Goal: Task Accomplishment & Management: Manage account settings

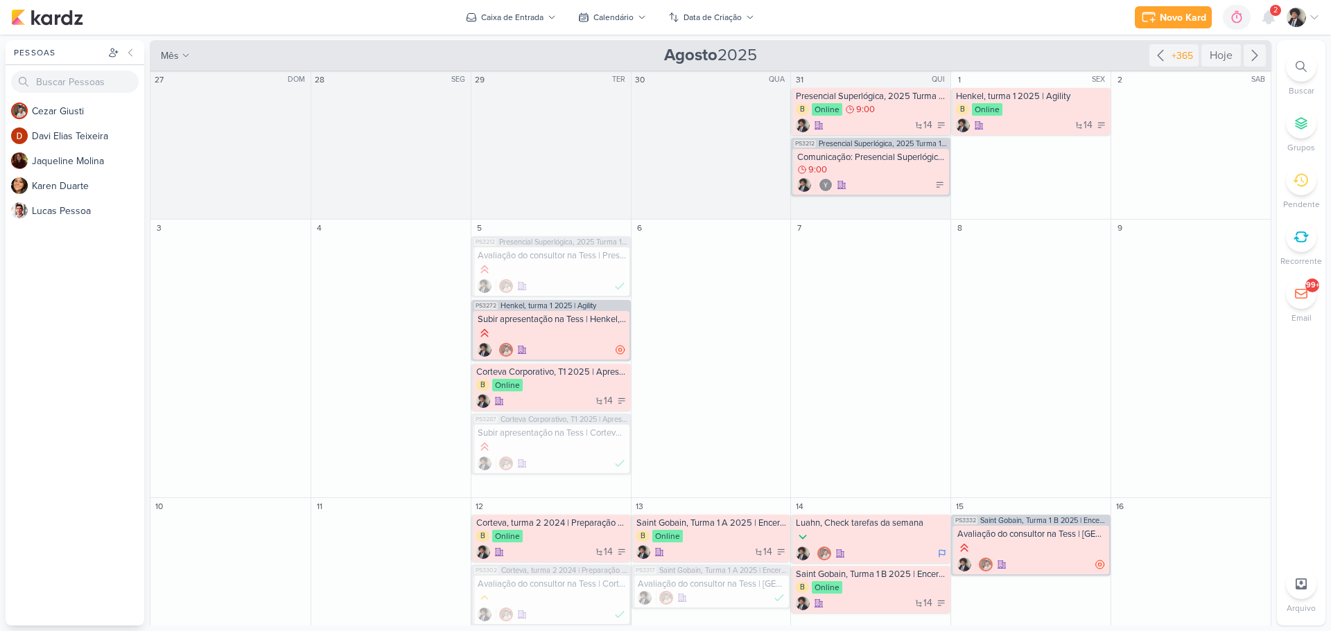
click at [1273, 12] on span "2" at bounding box center [1275, 10] width 4 height 11
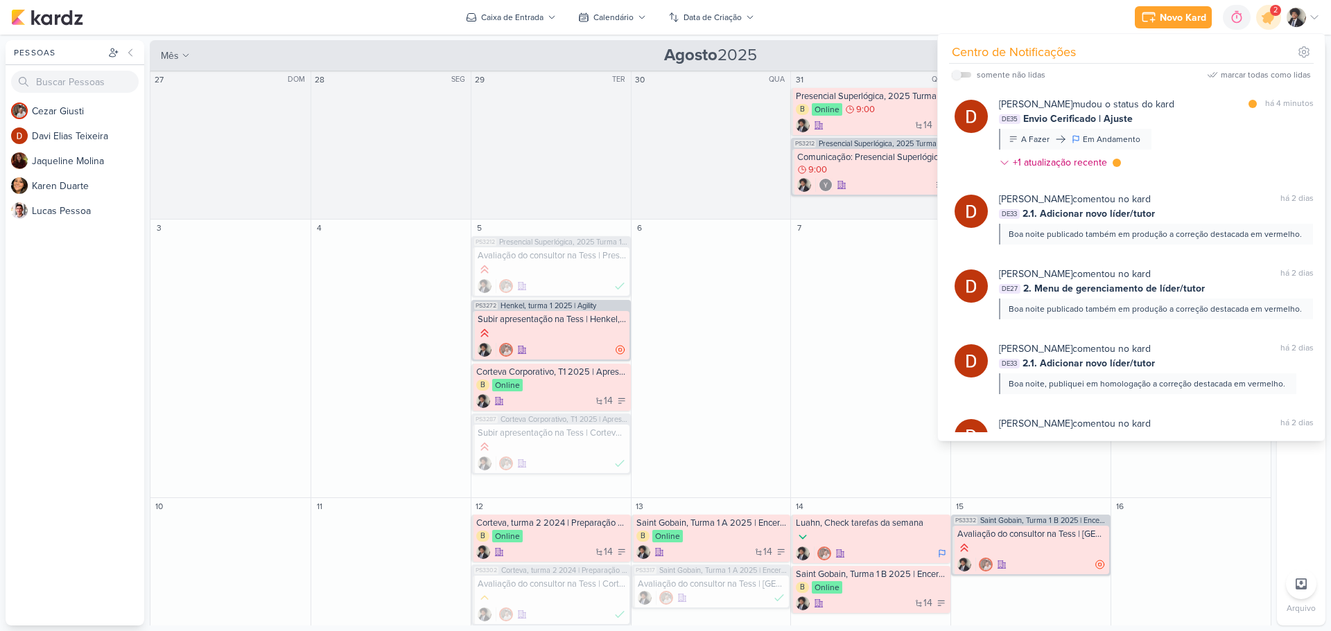
click at [1083, 111] on div "[PERSON_NAME] mudou o status do kard" at bounding box center [1086, 104] width 175 height 15
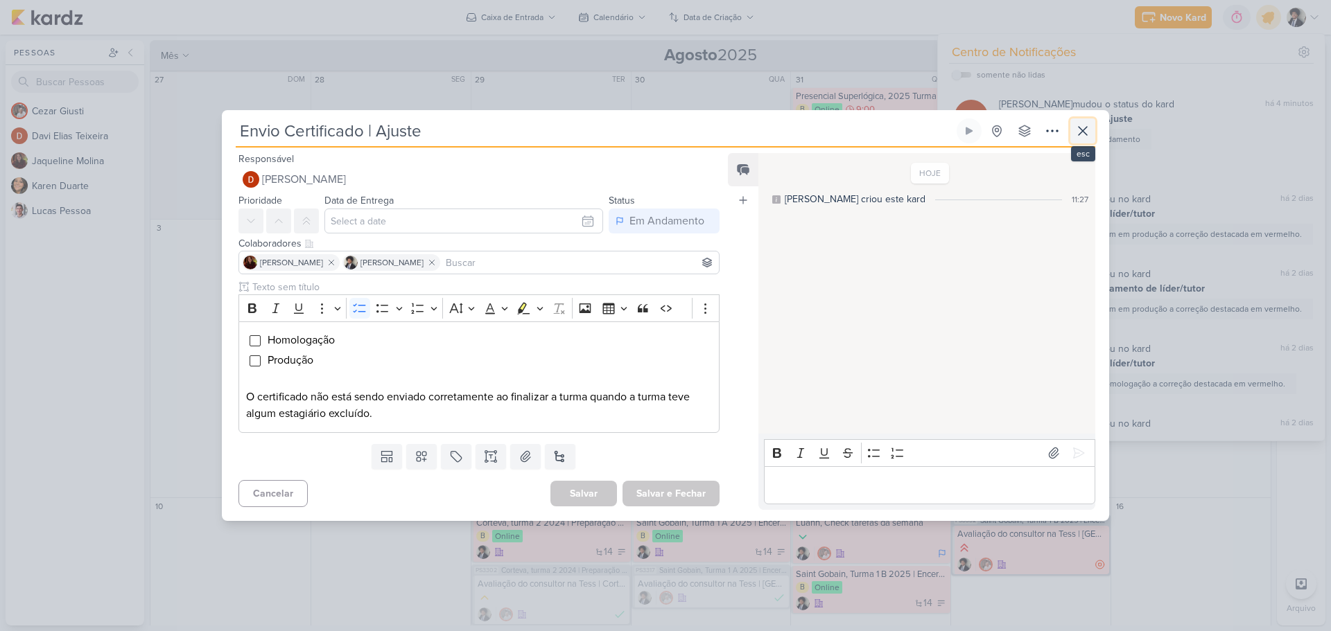
click at [1079, 128] on icon at bounding box center [1083, 131] width 8 height 8
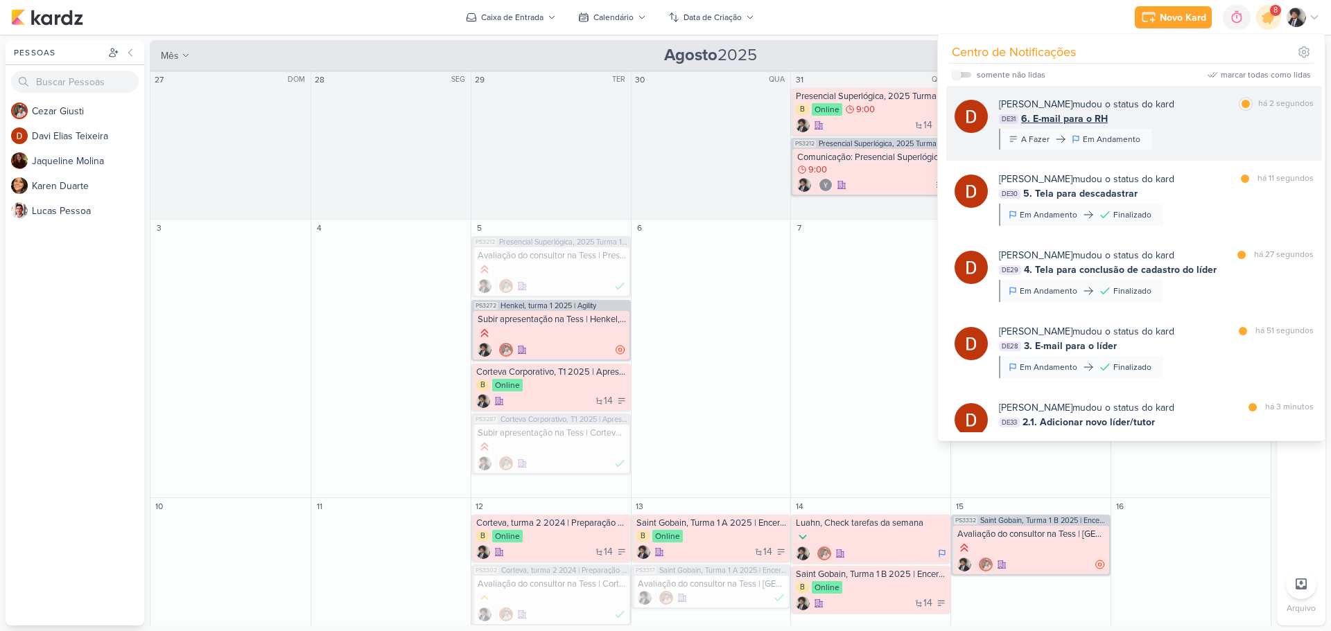
click at [1090, 107] on div "[PERSON_NAME] mudou o status do kard" at bounding box center [1086, 104] width 175 height 15
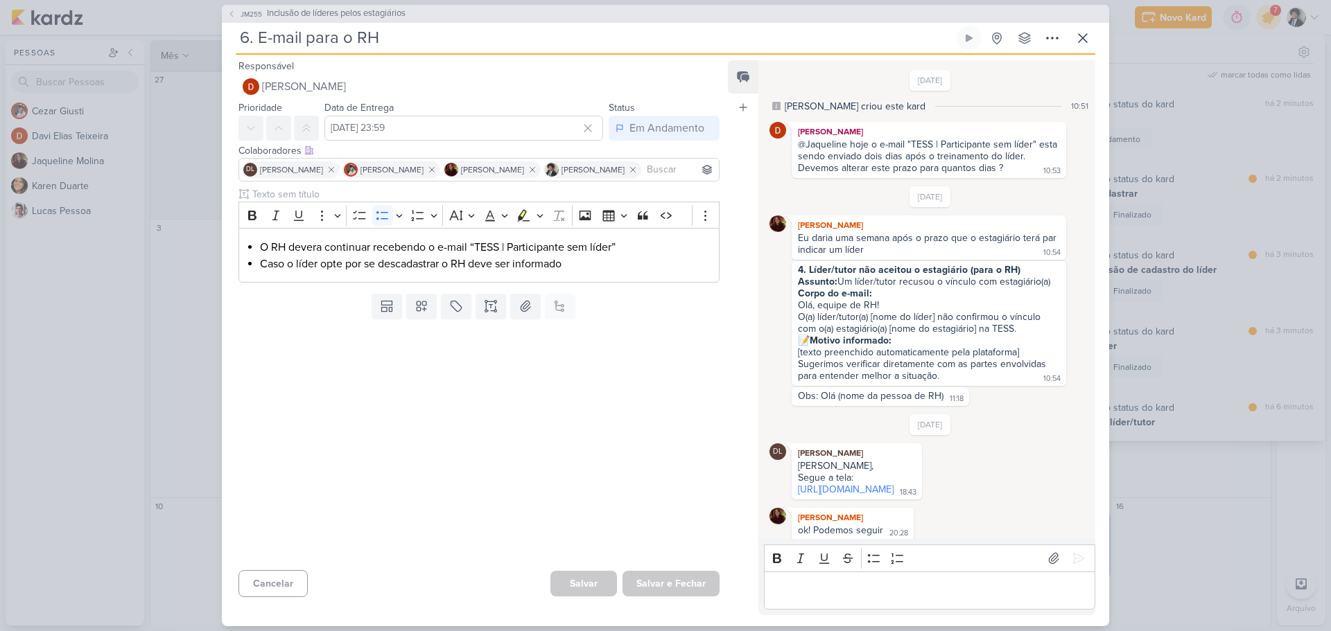
scroll to position [43, 0]
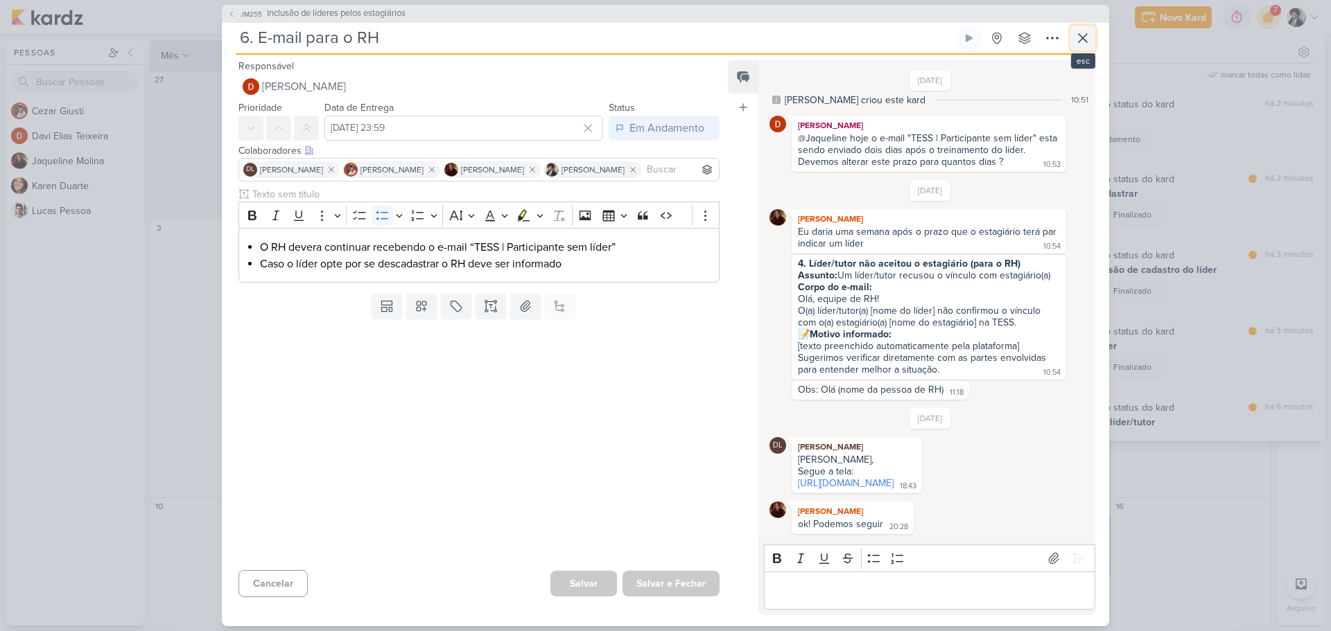
click at [1074, 38] on icon at bounding box center [1082, 38] width 17 height 17
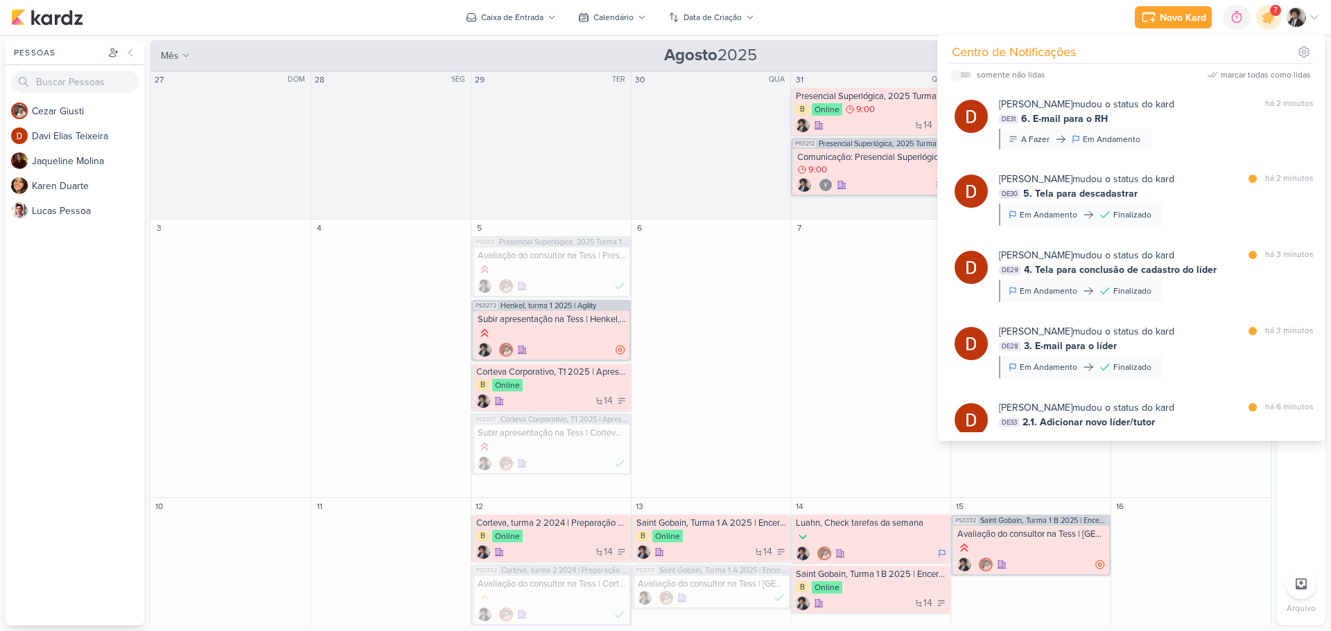
click at [1083, 176] on div "[PERSON_NAME] mudou o status do kard" at bounding box center [1086, 179] width 175 height 15
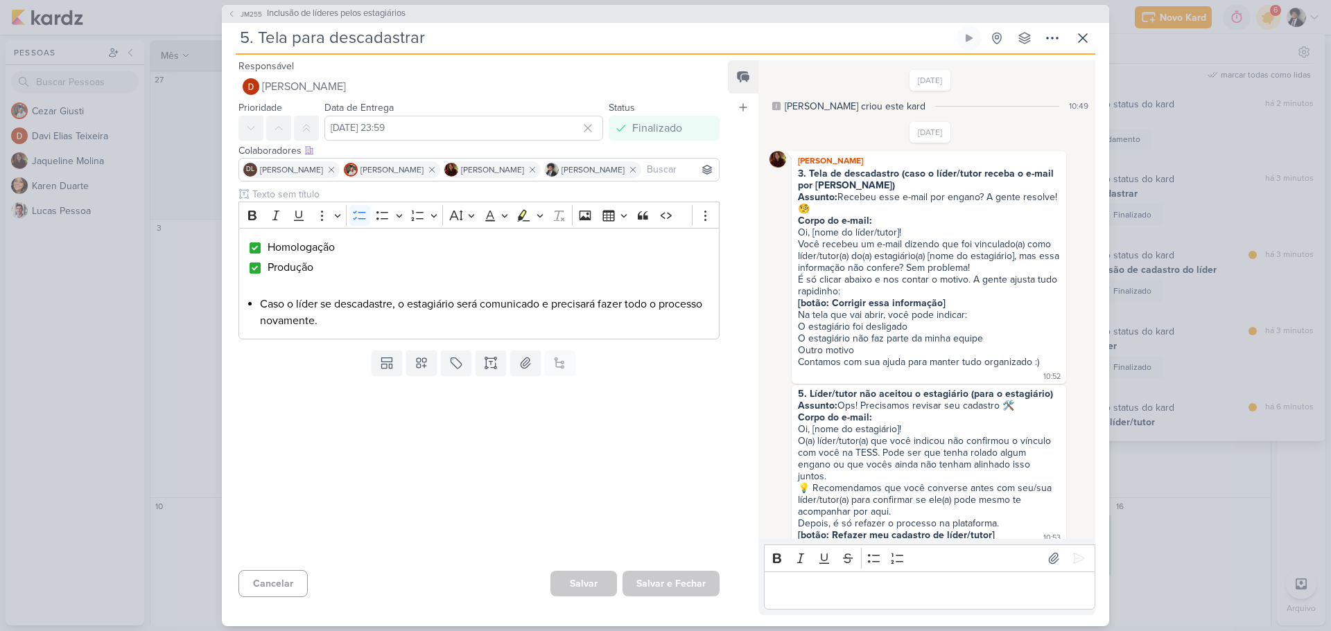
scroll to position [911, 0]
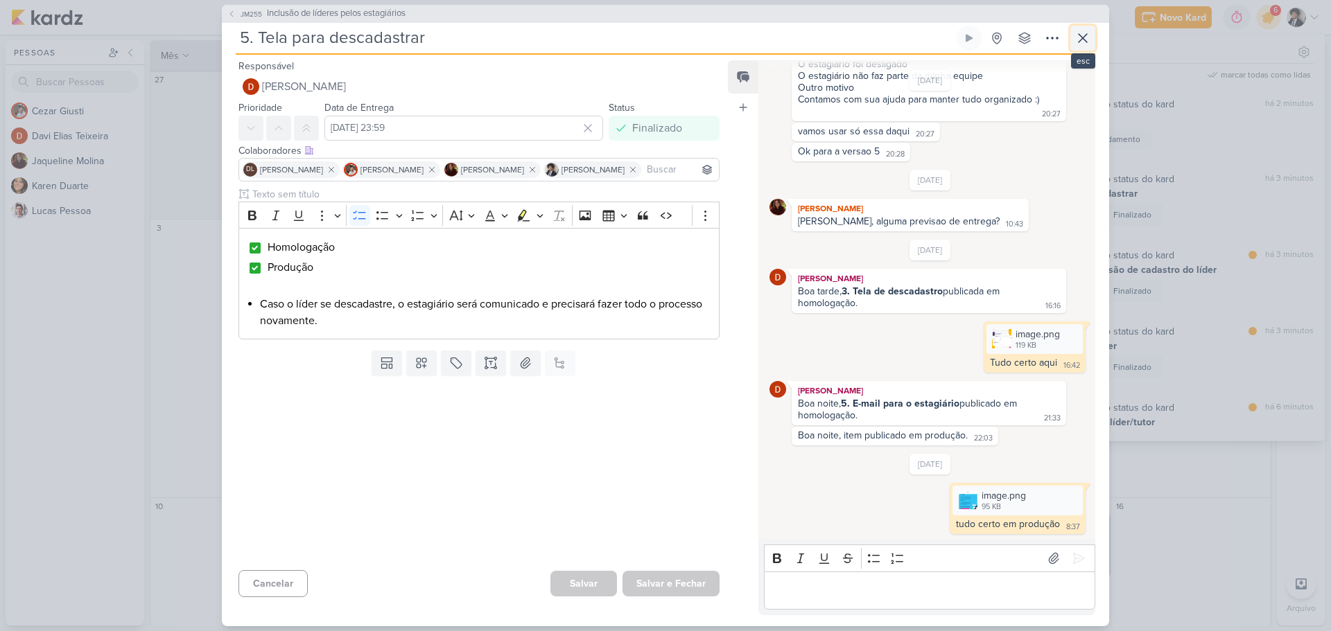
click at [1083, 37] on icon at bounding box center [1082, 38] width 17 height 17
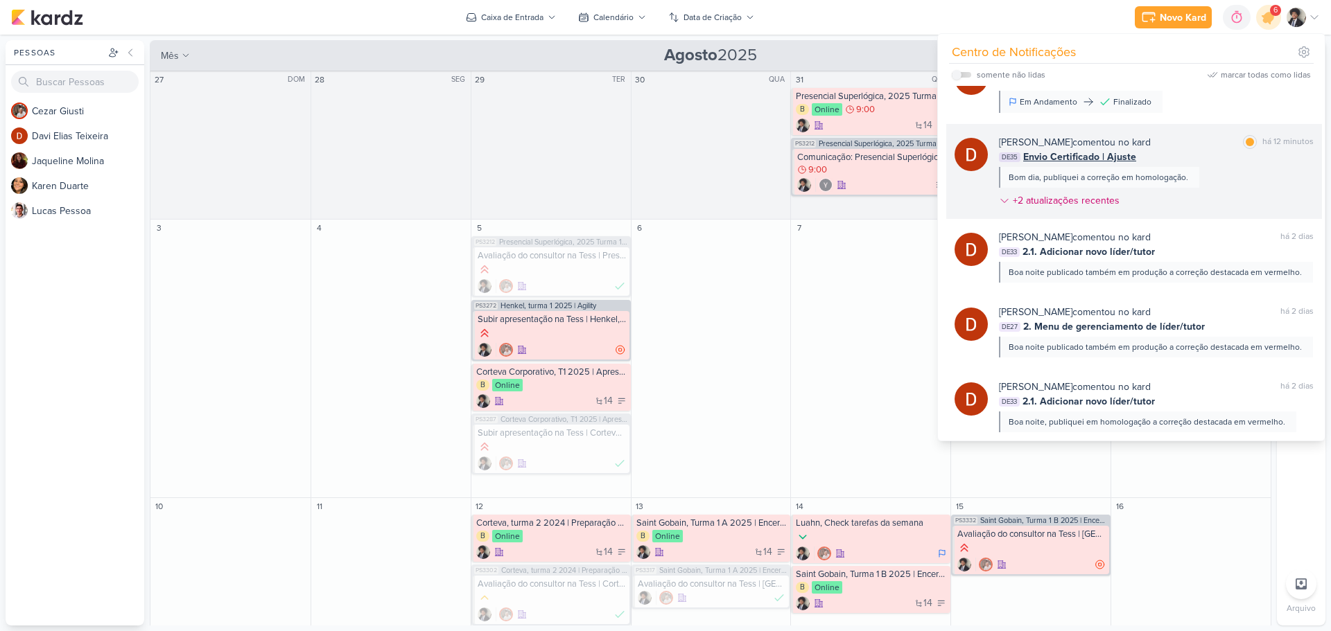
scroll to position [416, 0]
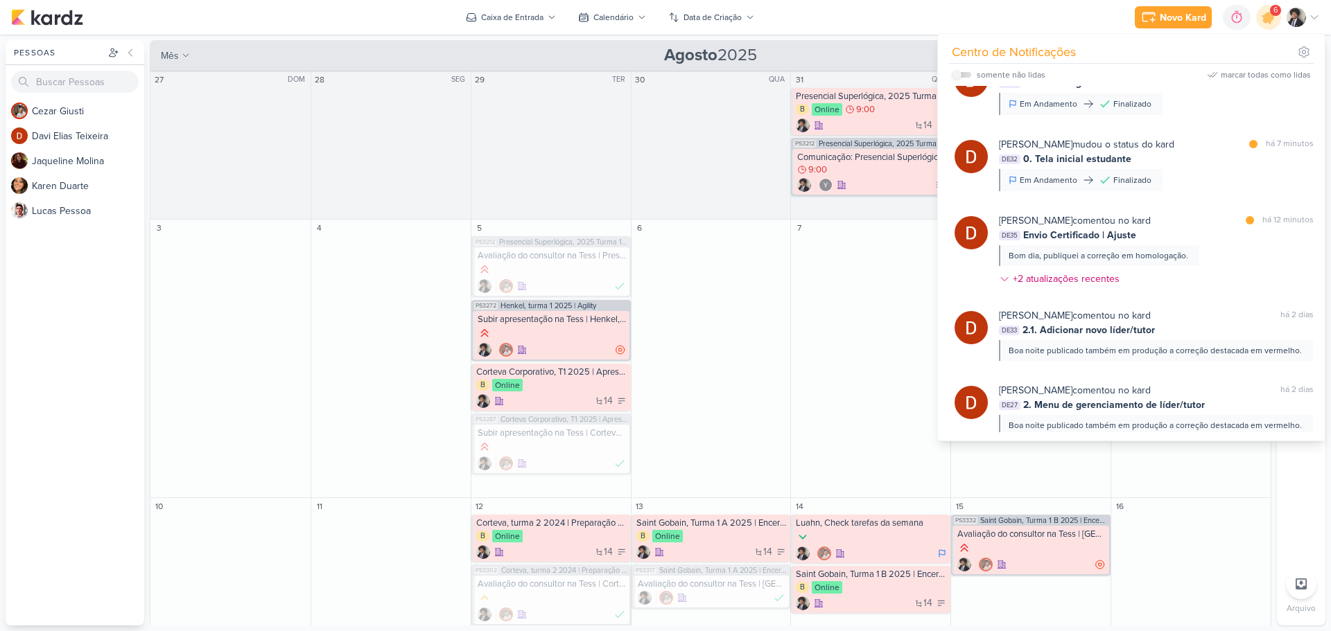
click at [1088, 237] on span "Envio Certificado | Ajuste" at bounding box center [1079, 235] width 113 height 15
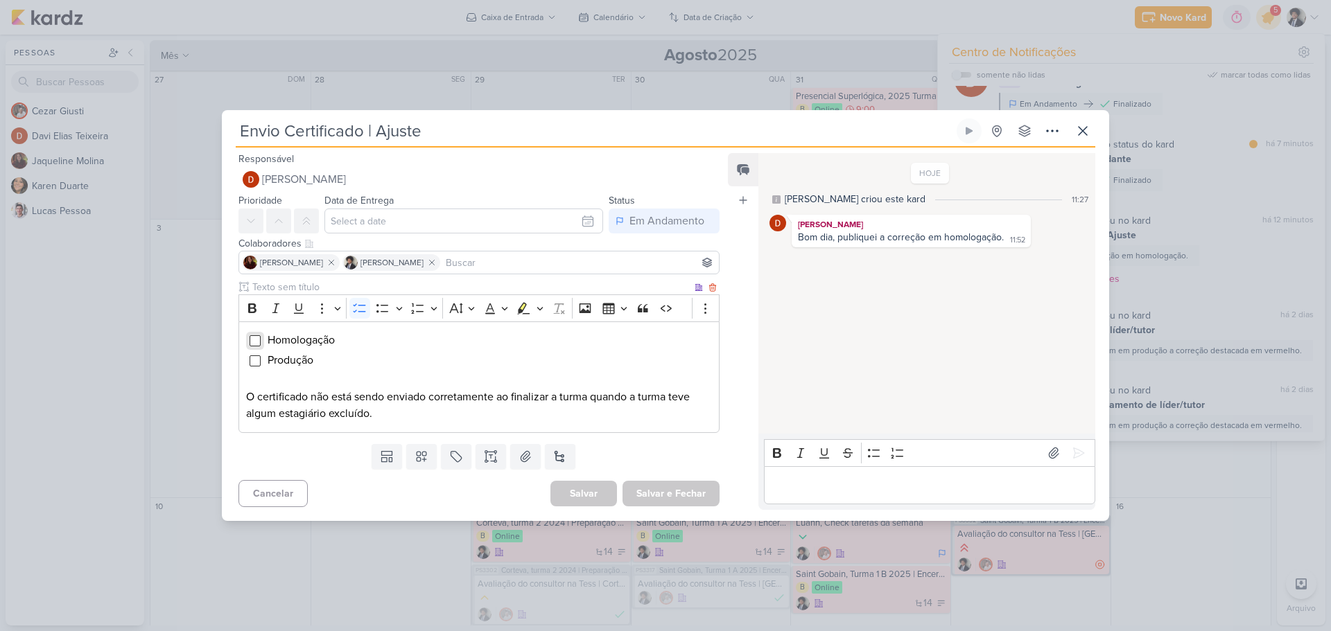
click at [256, 336] on input "Editor editing area: main" at bounding box center [255, 340] width 11 height 11
click at [893, 480] on p "Editor editing area: main" at bounding box center [929, 485] width 317 height 17
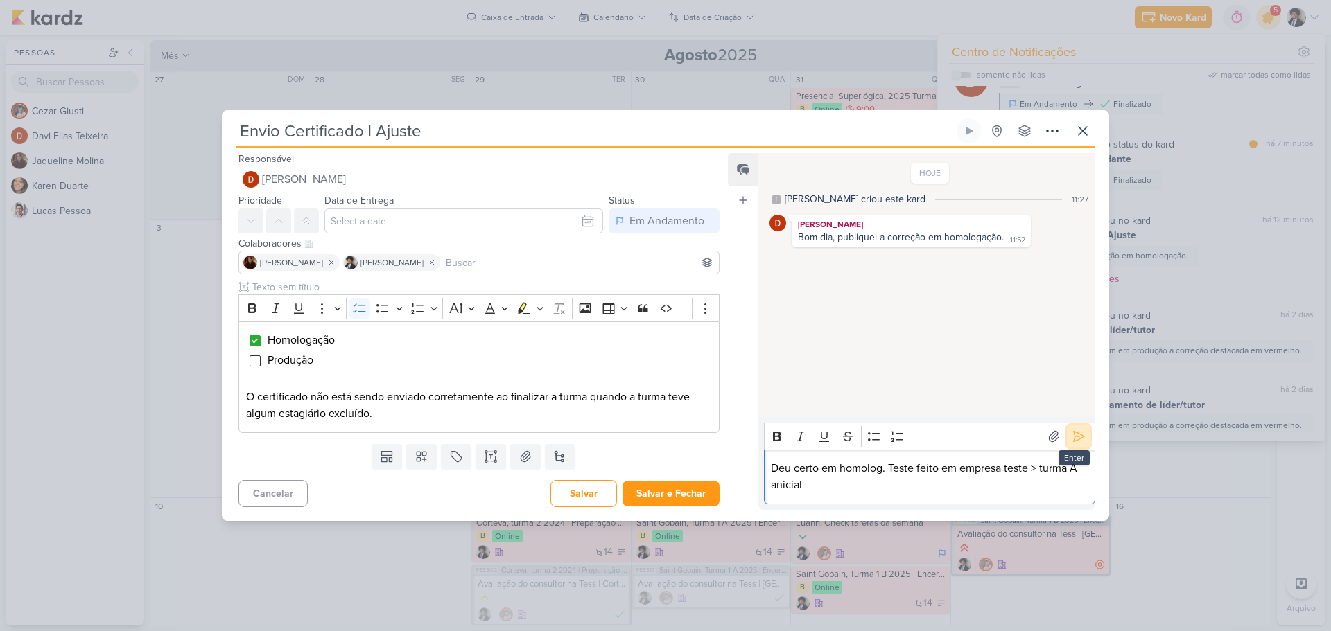
click at [1073, 438] on icon at bounding box center [1079, 437] width 14 height 14
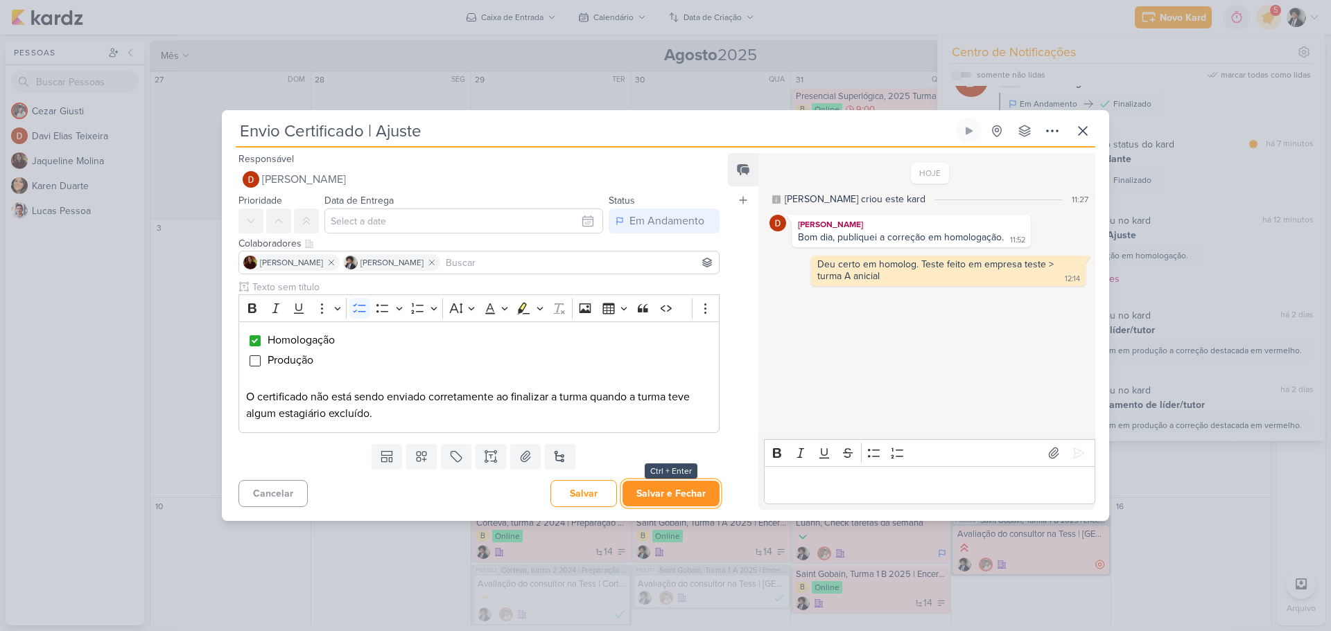
click at [667, 496] on button "Salvar e Fechar" at bounding box center [670, 494] width 97 height 26
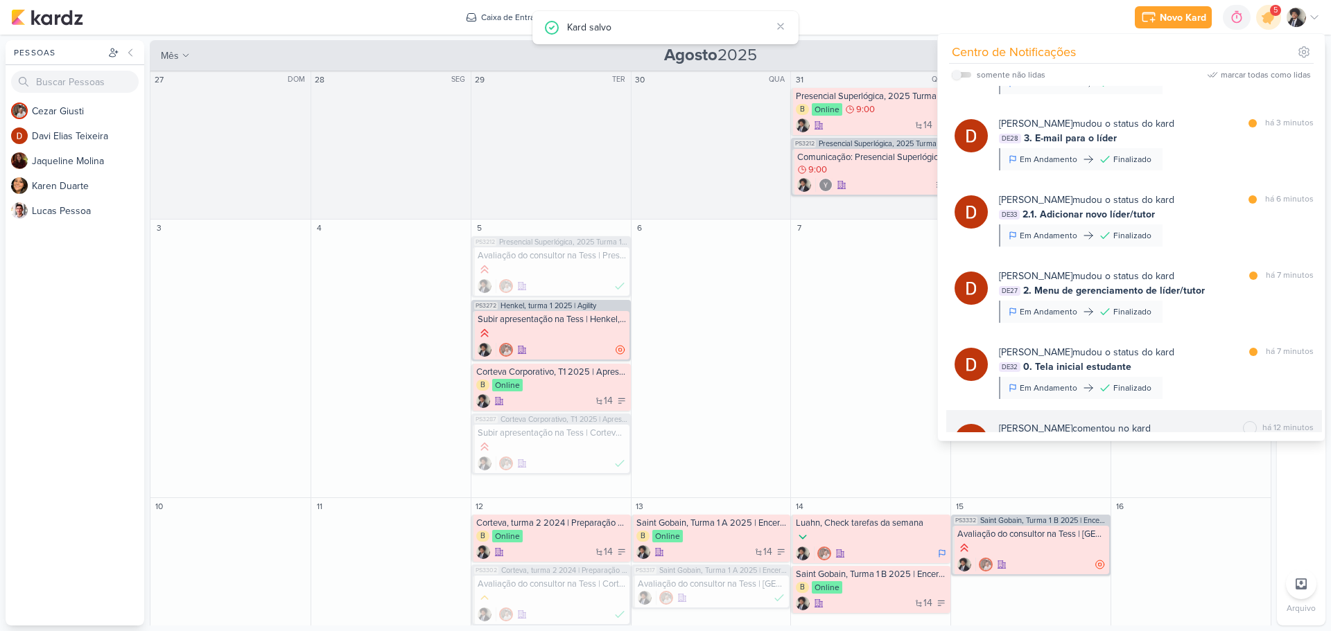
scroll to position [0, 0]
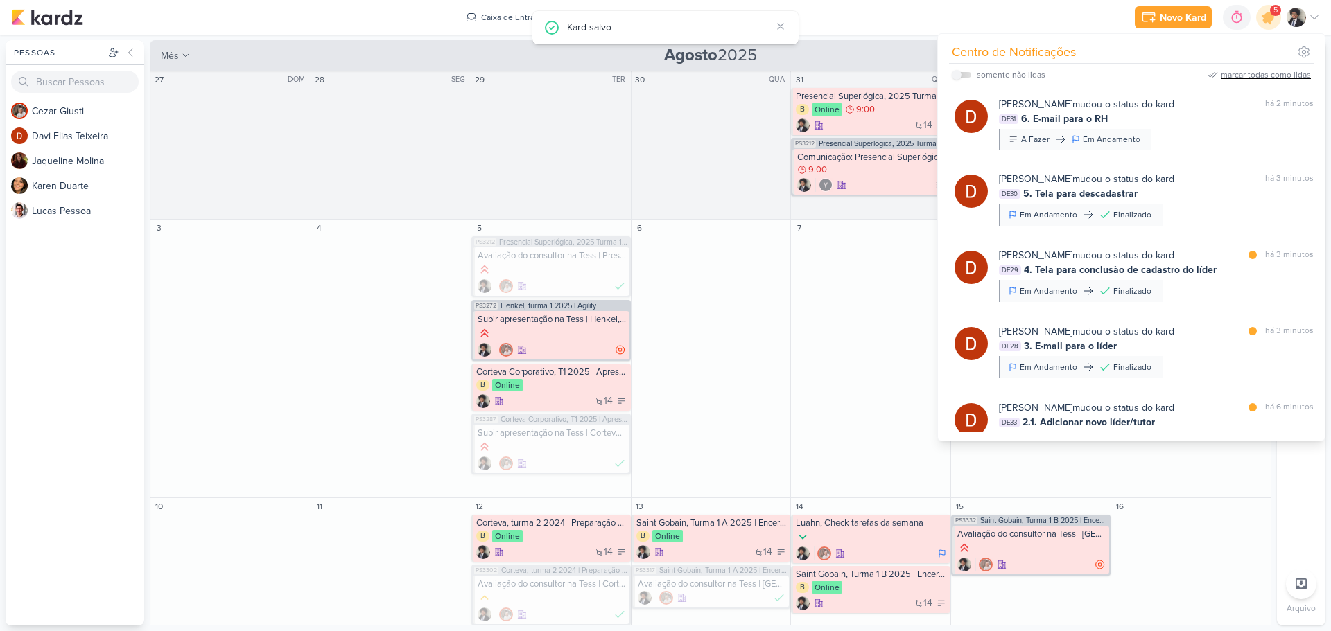
click at [1259, 69] on div "marcar todas como lidas" at bounding box center [1266, 75] width 90 height 12
click at [855, 17] on div "Novo Kard Ctrl + k 0h0m Sessão desligada... Hoje 0h0m Semana 0h0m Mês 0h0m" at bounding box center [665, 17] width 1309 height 35
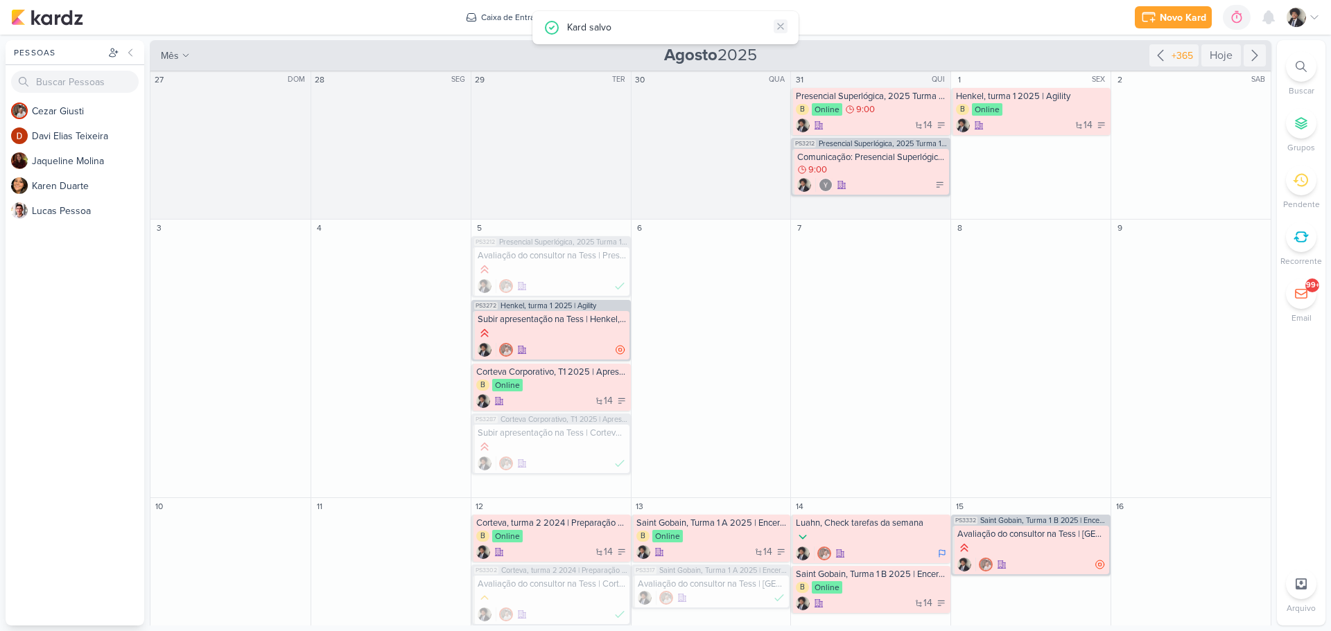
click at [782, 26] on icon at bounding box center [780, 26] width 11 height 11
